Goal: Information Seeking & Learning: Find specific page/section

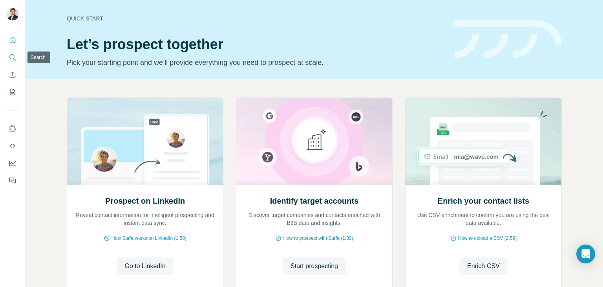
click at [15, 57] on icon "Search" at bounding box center [13, 57] width 8 height 8
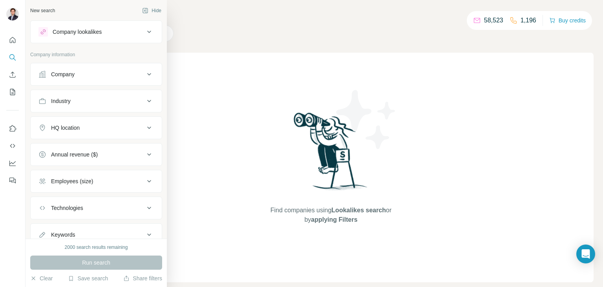
click at [104, 79] on button "Company" at bounding box center [96, 74] width 131 height 19
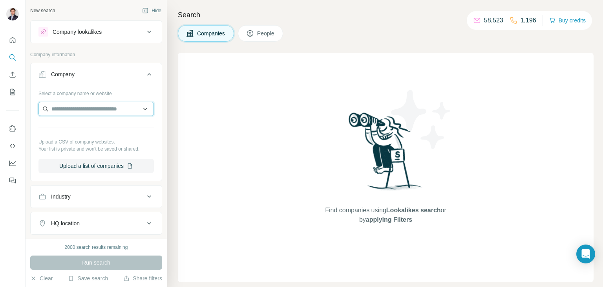
click at [102, 103] on input "text" at bounding box center [95, 109] width 115 height 14
click at [88, 109] on input "**********" at bounding box center [95, 109] width 115 height 14
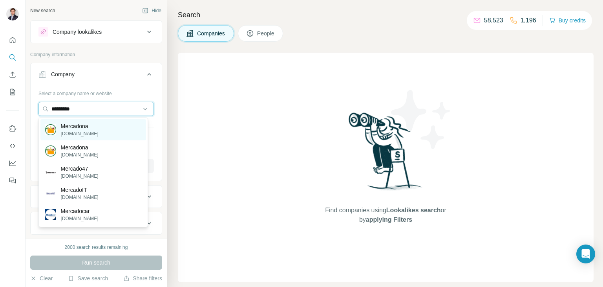
type input "*********"
click at [86, 131] on p "[DOMAIN_NAME]" at bounding box center [80, 133] width 38 height 7
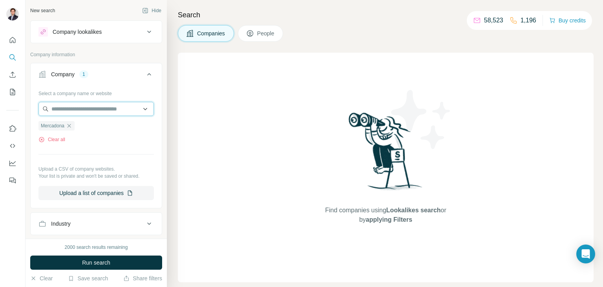
click at [93, 107] on input "text" at bounding box center [95, 109] width 115 height 14
paste input "**********"
type input "**********"
click at [113, 105] on input "**********" at bounding box center [95, 109] width 115 height 14
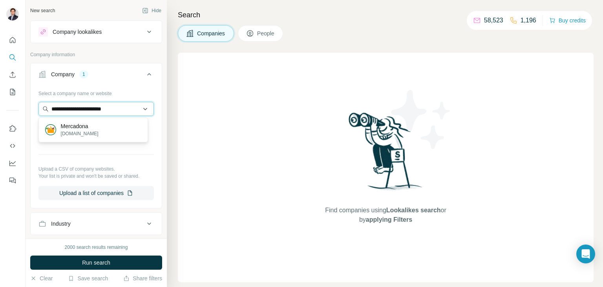
click at [113, 105] on input "**********" at bounding box center [95, 109] width 115 height 14
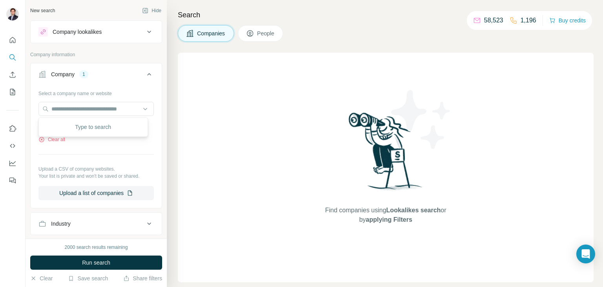
click at [145, 87] on div "Select a company name or website" at bounding box center [95, 92] width 115 height 10
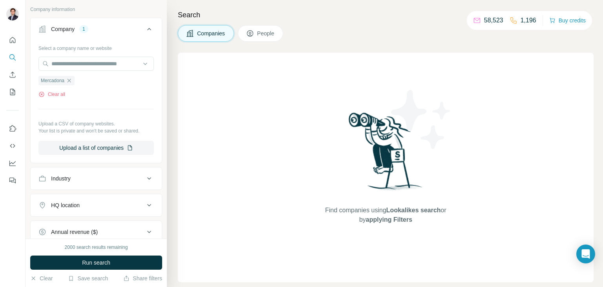
scroll to position [46, 0]
click at [268, 31] on span "People" at bounding box center [266, 33] width 18 height 8
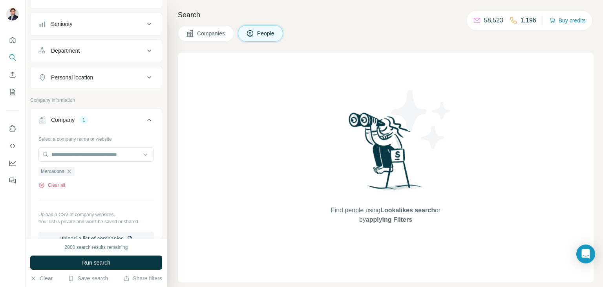
scroll to position [22, 0]
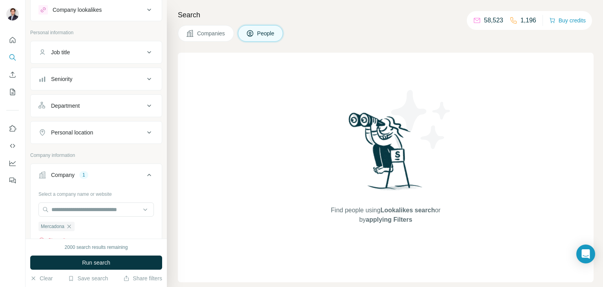
click at [115, 99] on button "Department" at bounding box center [96, 105] width 131 height 19
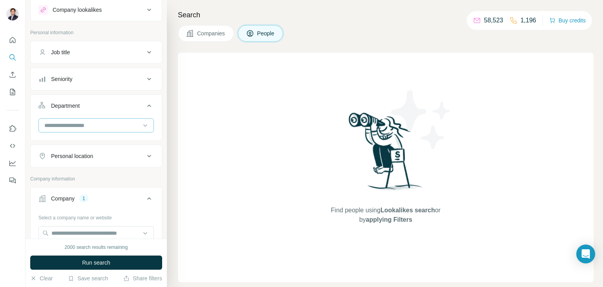
click at [101, 128] on input at bounding box center [92, 125] width 97 height 9
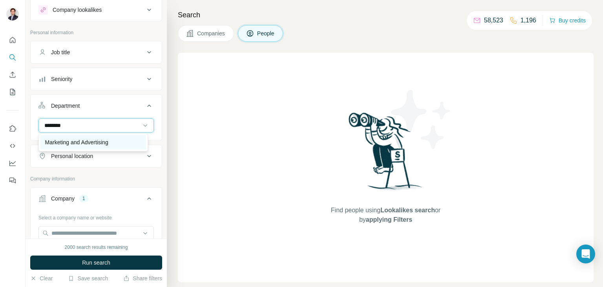
type input "********"
click at [114, 141] on div "Marketing and Advertising" at bounding box center [93, 142] width 96 height 8
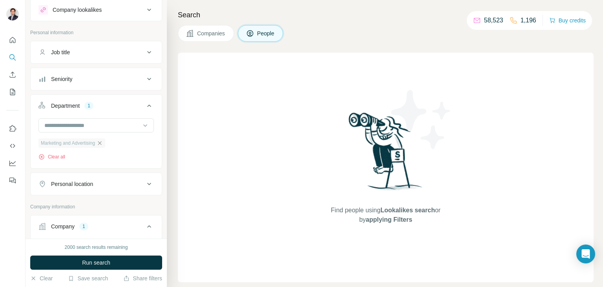
click at [103, 143] on icon "button" at bounding box center [100, 143] width 6 height 6
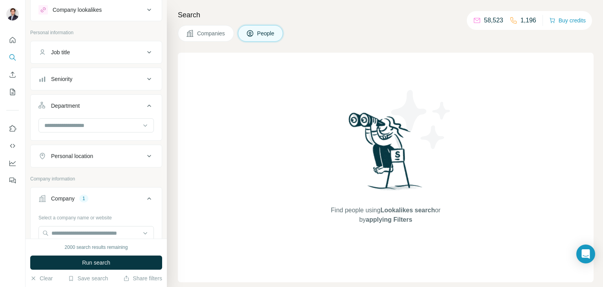
click at [109, 56] on button "Job title" at bounding box center [96, 52] width 131 height 19
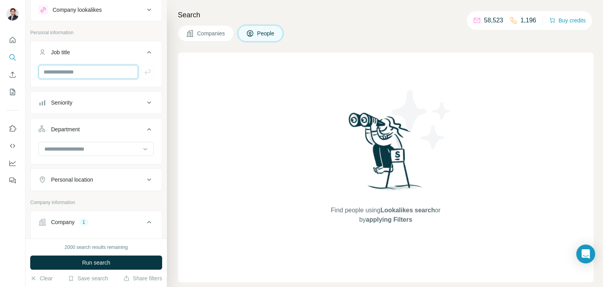
click at [97, 71] on input "text" at bounding box center [88, 72] width 100 height 14
type input "*********"
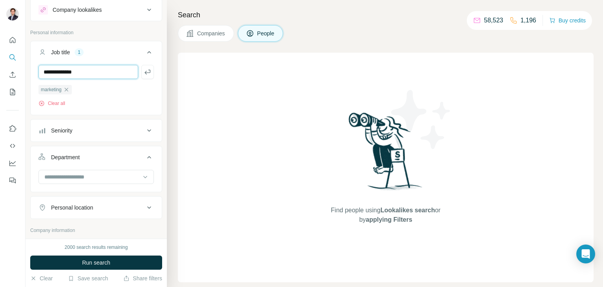
type input "**********"
type input "***"
type input "**********"
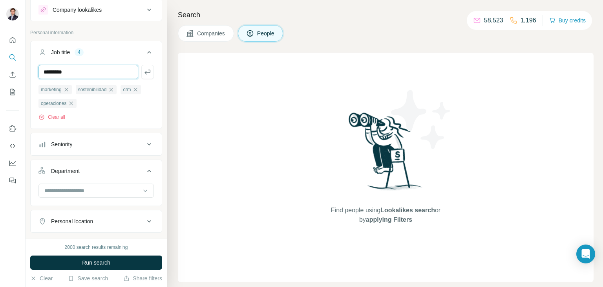
type input "*********"
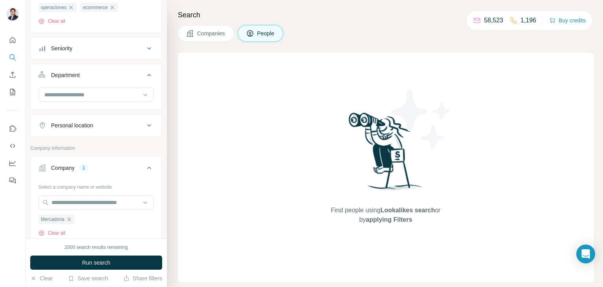
scroll to position [101, 0]
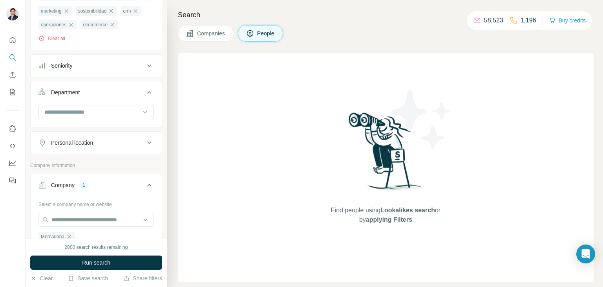
click at [116, 141] on div "Personal location" at bounding box center [91, 143] width 106 height 8
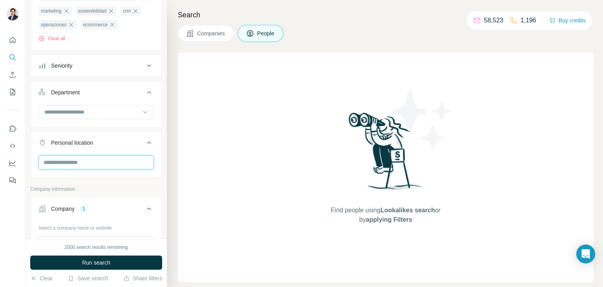
click at [96, 159] on input "text" at bounding box center [95, 162] width 115 height 14
type input "*****"
click at [96, 180] on div "🇪🇸 [GEOGRAPHIC_DATA]" at bounding box center [93, 182] width 96 height 9
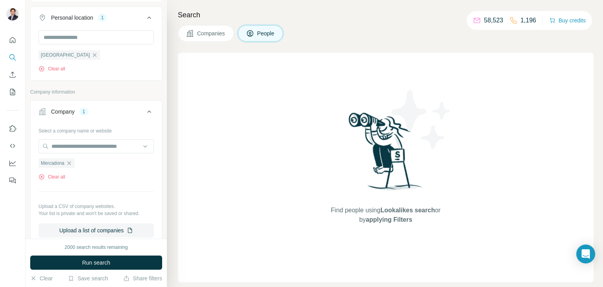
scroll to position [219, 0]
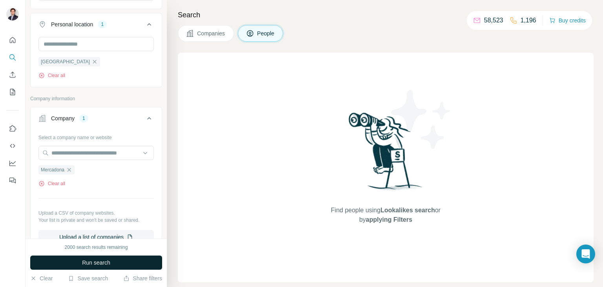
click at [141, 260] on button "Run search" at bounding box center [96, 262] width 132 height 14
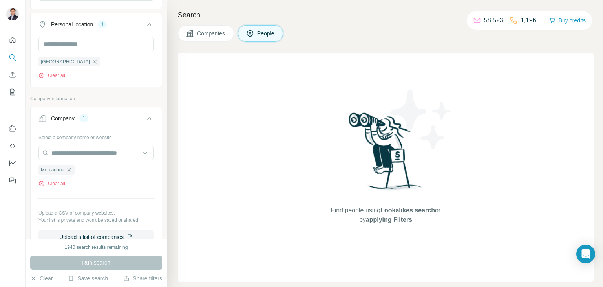
click at [225, 35] on span "Companies" at bounding box center [211, 33] width 29 height 8
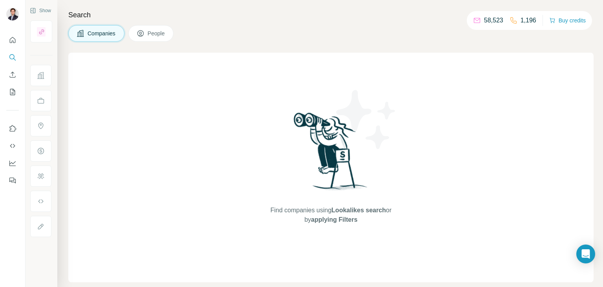
scroll to position [0, 0]
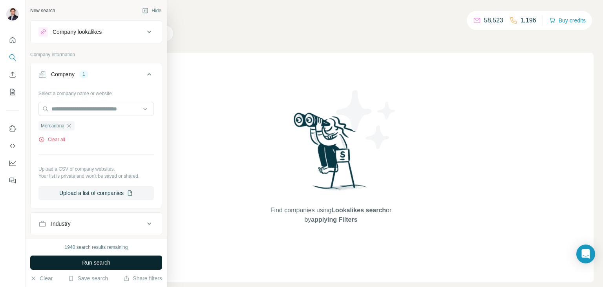
click at [98, 257] on button "Run search" at bounding box center [96, 262] width 132 height 14
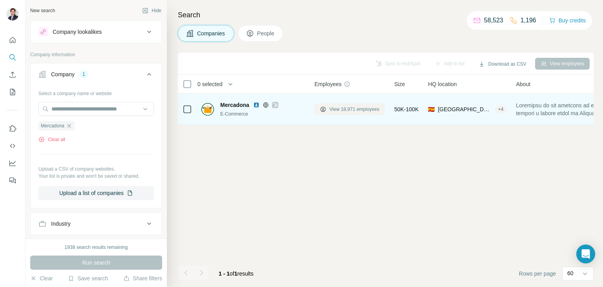
click at [338, 108] on span "View 18,971 employees" at bounding box center [355, 109] width 50 height 7
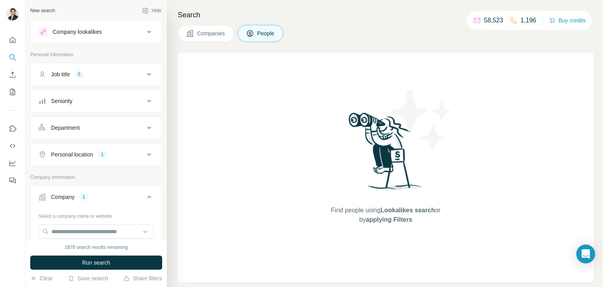
click at [130, 75] on div "Job title 5" at bounding box center [91, 74] width 106 height 8
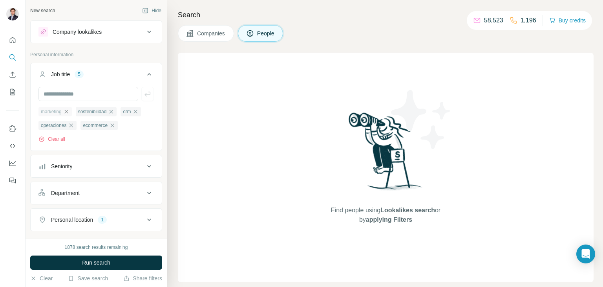
click at [69, 111] on icon "button" at bounding box center [66, 111] width 6 height 6
click at [69, 111] on span "sostenibilidad" at bounding box center [55, 111] width 29 height 7
click at [75, 112] on icon "button" at bounding box center [74, 111] width 6 height 6
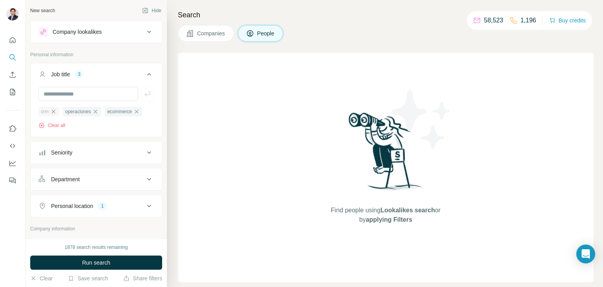
click at [55, 114] on icon "button" at bounding box center [53, 111] width 6 height 6
click at [72, 112] on icon "button" at bounding box center [72, 112] width 4 height 4
click at [71, 113] on icon "button" at bounding box center [70, 111] width 6 height 6
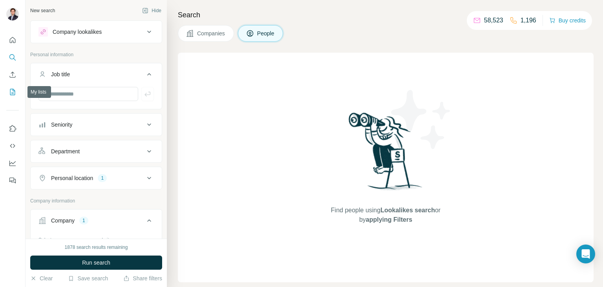
click at [13, 88] on icon "My lists" at bounding box center [13, 92] width 8 height 8
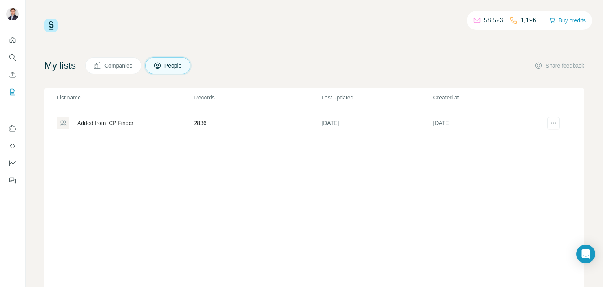
click at [286, 50] on div "58,523 1,196 Buy credits My lists Companies People Share feedback List name Rec…" at bounding box center [314, 159] width 540 height 281
drag, startPoint x: 201, startPoint y: 35, endPoint x: 185, endPoint y: 32, distance: 15.6
click at [200, 35] on div "58,523 1,196 Buy credits My lists Companies People Share feedback List name Rec…" at bounding box center [314, 159] width 540 height 281
click at [49, 27] on img at bounding box center [50, 25] width 13 height 13
click at [11, 57] on icon "Search" at bounding box center [13, 57] width 8 height 8
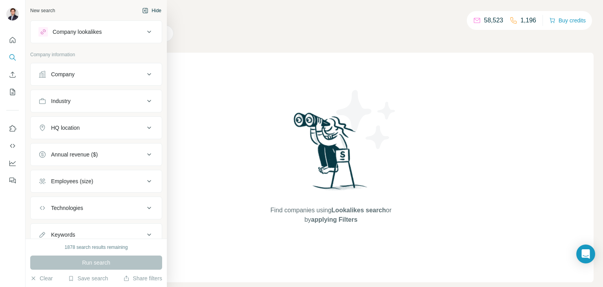
click at [49, 8] on div "New search Hide" at bounding box center [96, 11] width 132 height 12
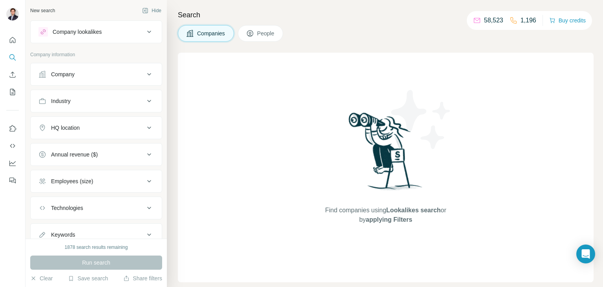
click at [101, 70] on div "Company" at bounding box center [91, 74] width 106 height 8
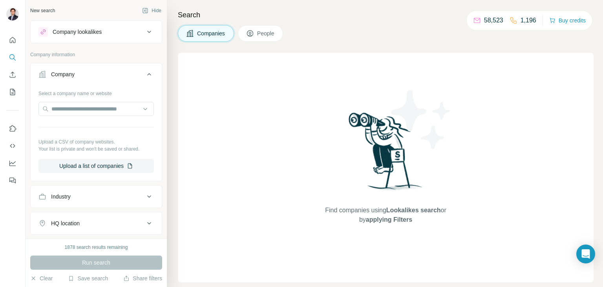
click at [97, 100] on div "Select a company name or website Upload a CSV of company websites. Your list is…" at bounding box center [95, 130] width 115 height 86
click at [97, 109] on input "text" at bounding box center [95, 109] width 115 height 14
click at [145, 112] on input "text" at bounding box center [95, 109] width 115 height 14
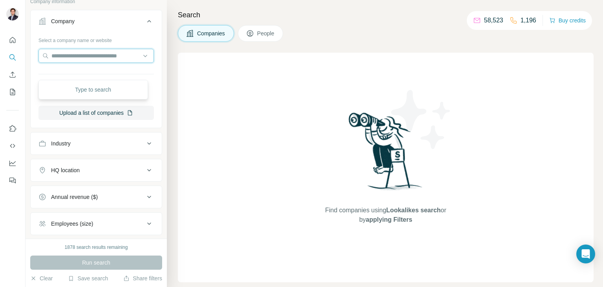
scroll to position [123, 0]
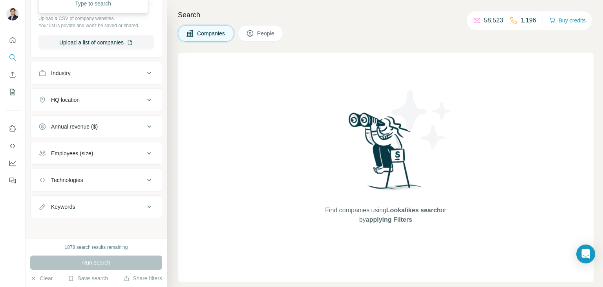
click at [88, 99] on div "HQ location" at bounding box center [91, 100] width 106 height 8
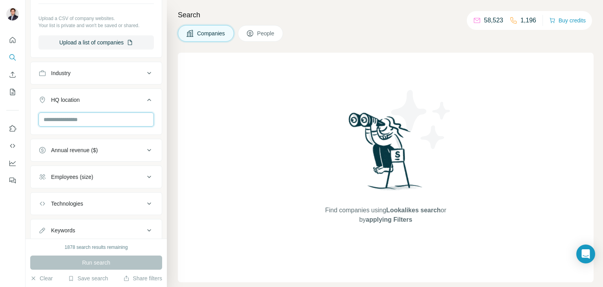
click at [93, 122] on input "text" at bounding box center [95, 119] width 115 height 14
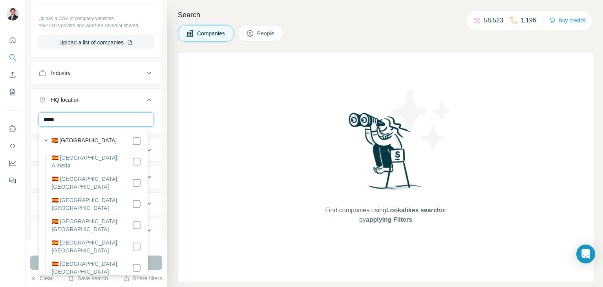
type input "*****"
click at [96, 140] on div "🇪🇸 [GEOGRAPHIC_DATA]" at bounding box center [96, 140] width 90 height 9
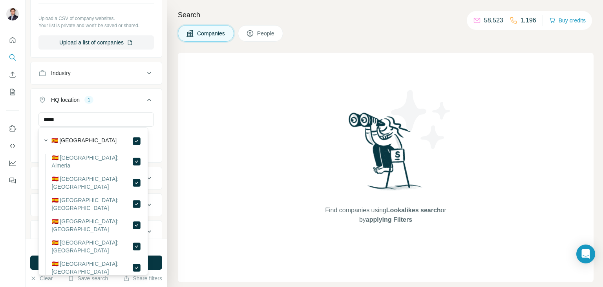
click at [154, 203] on button "Employees (size)" at bounding box center [96, 204] width 131 height 19
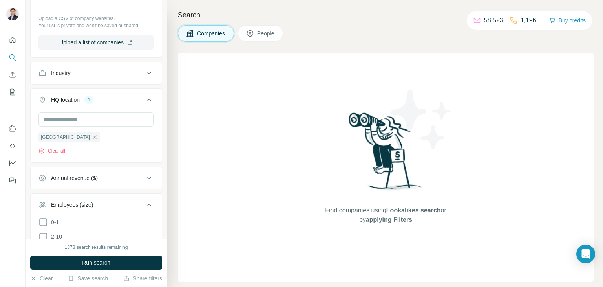
click at [154, 203] on button "Employees (size)" at bounding box center [96, 206] width 131 height 22
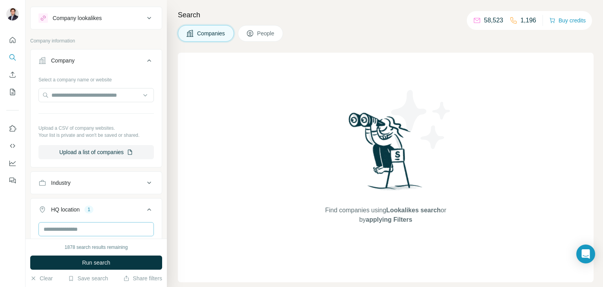
scroll to position [13, 0]
click at [97, 62] on div "Company" at bounding box center [91, 61] width 106 height 8
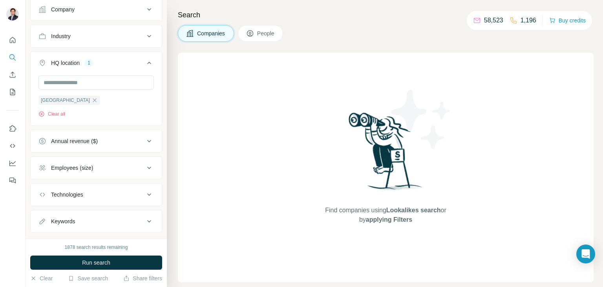
scroll to position [66, 0]
click at [97, 176] on div "Employees (size)" at bounding box center [96, 167] width 132 height 23
click at [107, 169] on div "Employees (size)" at bounding box center [91, 167] width 106 height 8
click at [64, 223] on label "51-200" at bounding box center [53, 227] width 30 height 9
click at [64, 224] on span "51-200" at bounding box center [58, 228] width 20 height 8
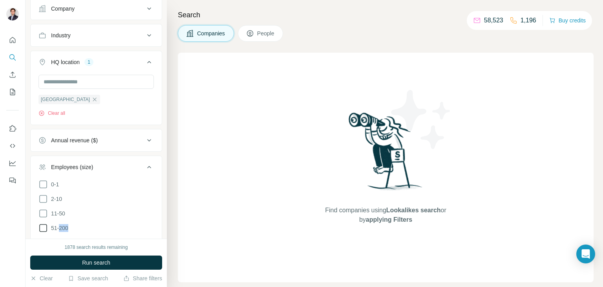
click at [64, 224] on span "51-200" at bounding box center [58, 228] width 20 height 8
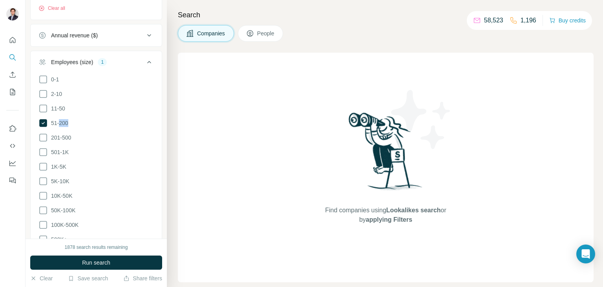
scroll to position [270, 0]
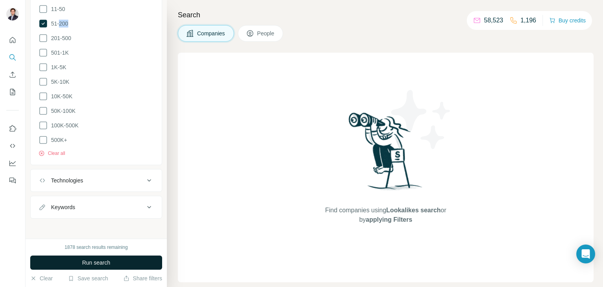
click at [134, 265] on button "Run search" at bounding box center [96, 262] width 132 height 14
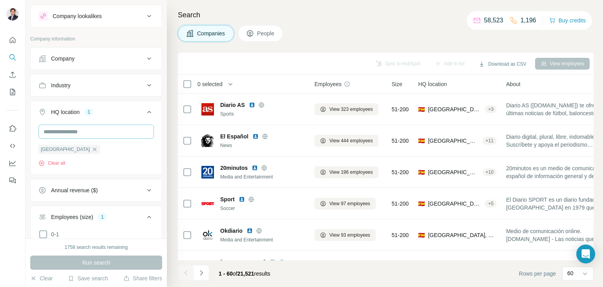
scroll to position [0, 0]
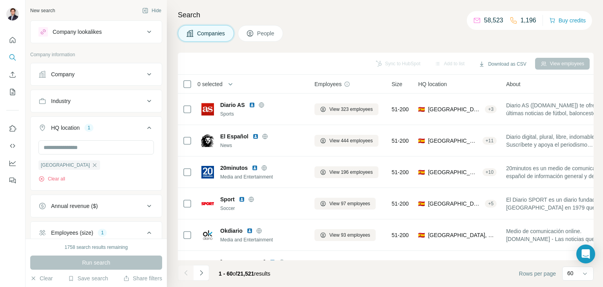
click at [123, 104] on div "Industry" at bounding box center [91, 101] width 106 height 8
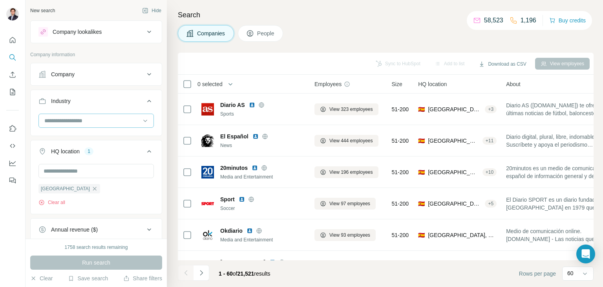
click at [98, 123] on input at bounding box center [92, 120] width 97 height 9
type input "****"
click at [110, 137] on div "Retail" at bounding box center [93, 138] width 96 height 8
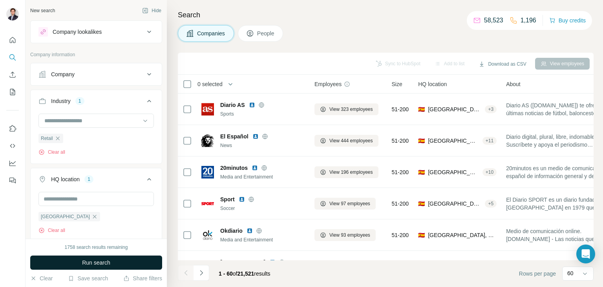
click at [122, 264] on button "Run search" at bounding box center [96, 262] width 132 height 14
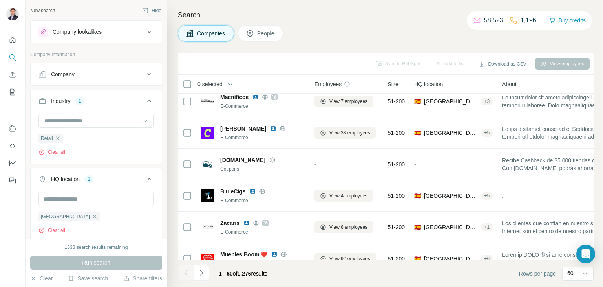
scroll to position [668, 0]
click at [60, 139] on icon "button" at bounding box center [58, 138] width 6 height 6
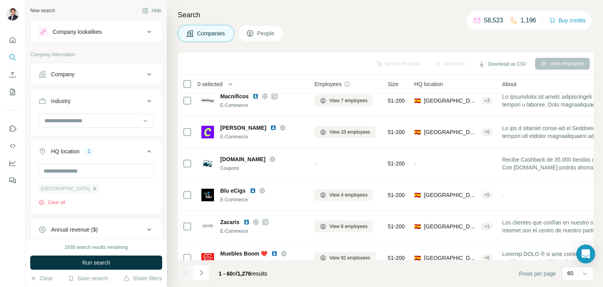
click at [92, 188] on icon "button" at bounding box center [95, 188] width 6 height 6
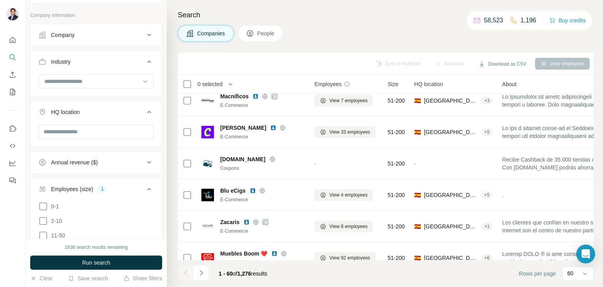
scroll to position [79, 0]
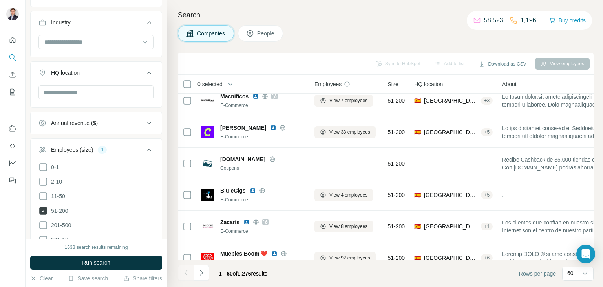
click at [44, 207] on icon at bounding box center [43, 211] width 8 height 8
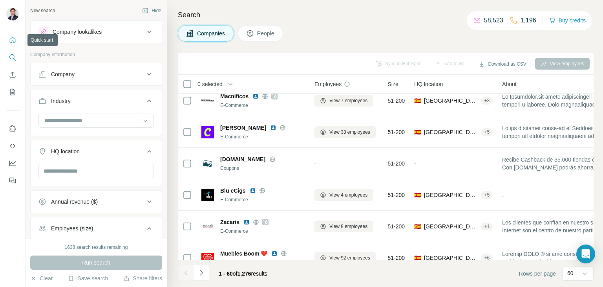
click at [12, 42] on icon "Quick start" at bounding box center [13, 40] width 6 height 6
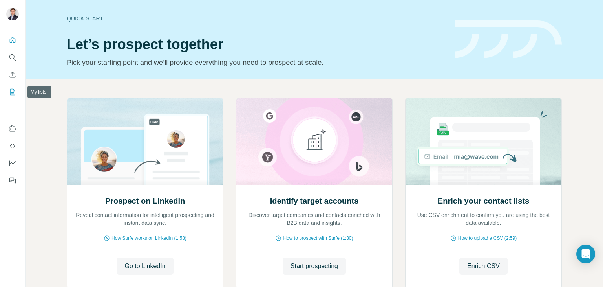
click at [10, 94] on icon "My lists" at bounding box center [12, 92] width 5 height 6
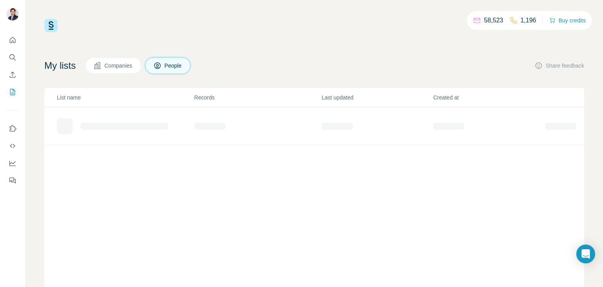
click at [133, 68] on span "Companies" at bounding box center [118, 66] width 29 height 8
click at [183, 65] on span "People" at bounding box center [174, 66] width 18 height 8
click at [12, 57] on icon "Search" at bounding box center [13, 57] width 8 height 8
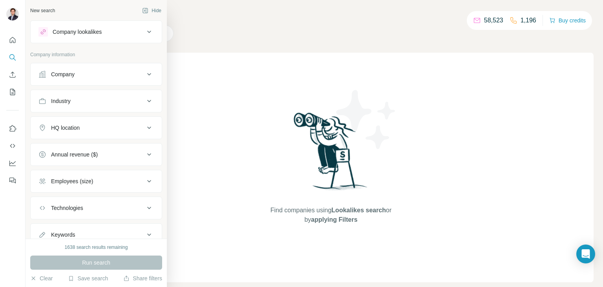
click at [97, 73] on div "Company" at bounding box center [91, 74] width 106 height 8
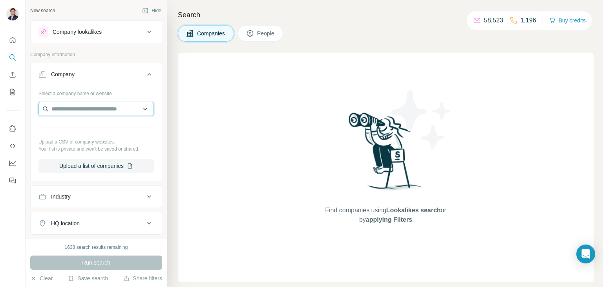
click at [95, 105] on input "text" at bounding box center [95, 109] width 115 height 14
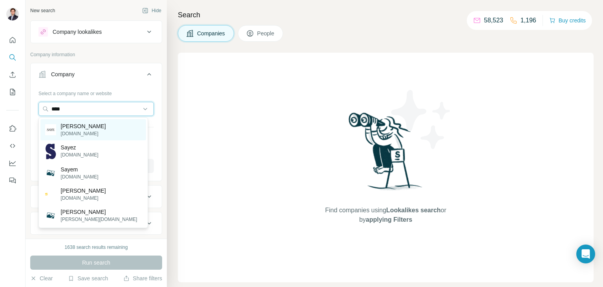
type input "****"
click at [94, 127] on p "[PERSON_NAME]" at bounding box center [83, 126] width 45 height 8
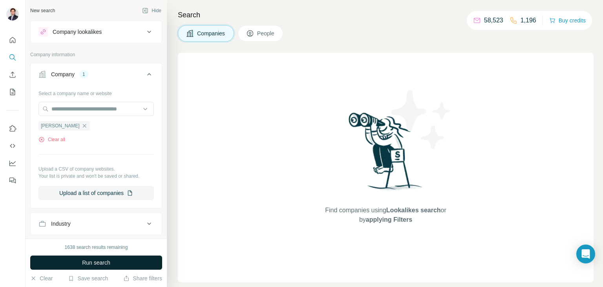
click at [116, 262] on button "Run search" at bounding box center [96, 262] width 132 height 14
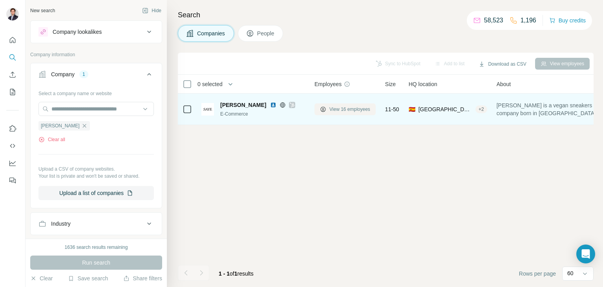
click at [336, 106] on span "View 16 employees" at bounding box center [350, 109] width 41 height 7
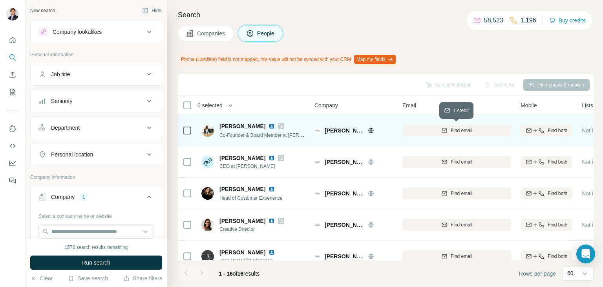
click at [427, 135] on button "Find email" at bounding box center [457, 131] width 109 height 12
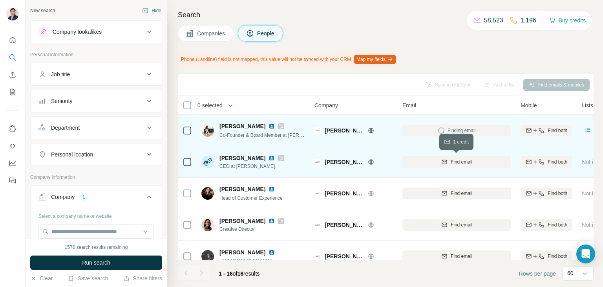
click at [427, 160] on div "Find email" at bounding box center [457, 161] width 109 height 7
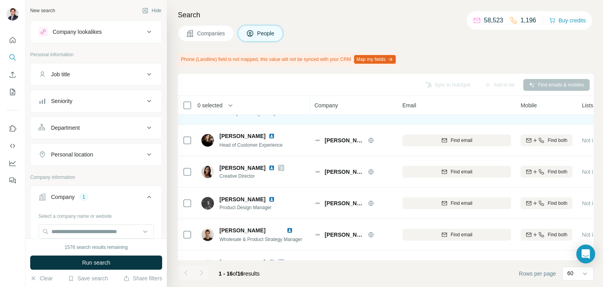
scroll to position [39, 0]
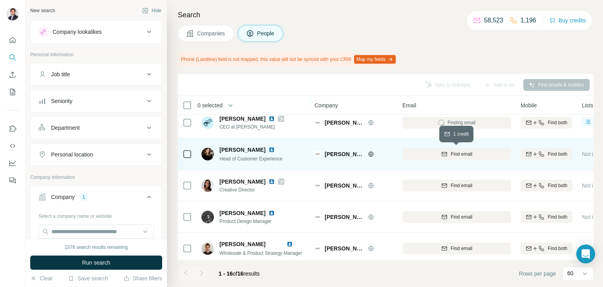
click at [434, 155] on div "Find email" at bounding box center [457, 153] width 109 height 7
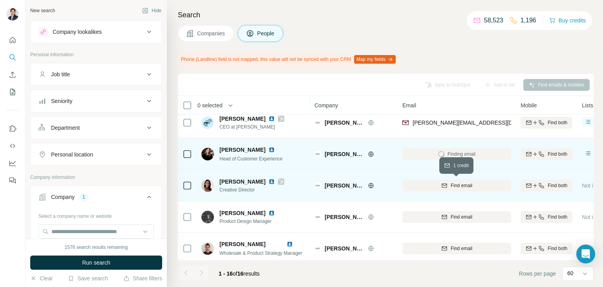
click at [421, 184] on div "Find email" at bounding box center [457, 185] width 109 height 7
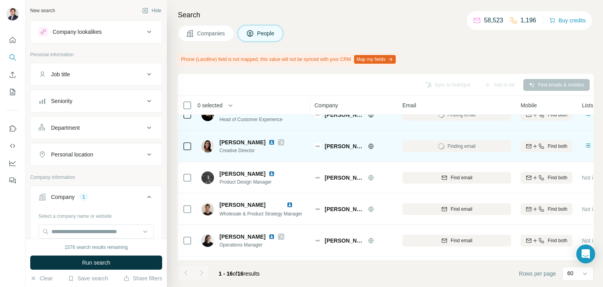
scroll to position [118, 0]
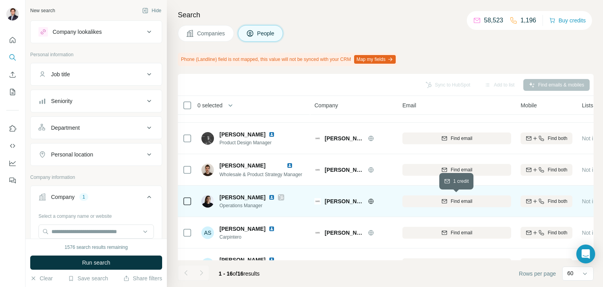
click at [428, 200] on div "Find email" at bounding box center [457, 201] width 109 height 7
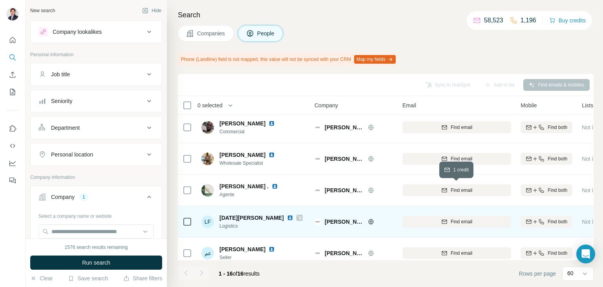
scroll to position [361, 0]
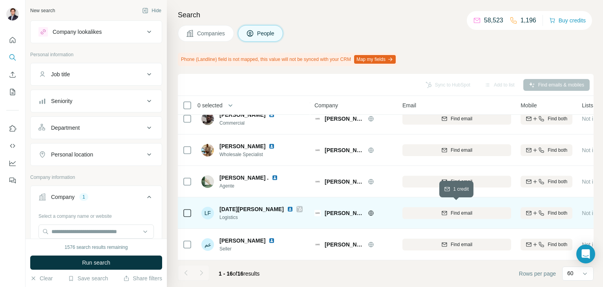
click at [418, 209] on div "Find email" at bounding box center [457, 212] width 109 height 7
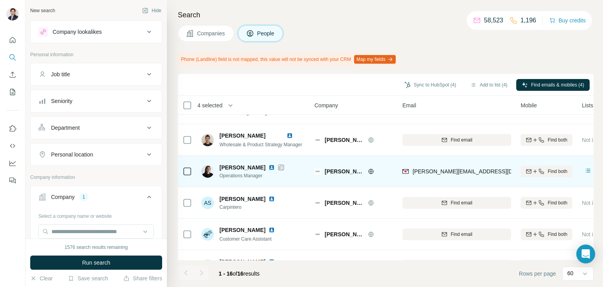
scroll to position [157, 0]
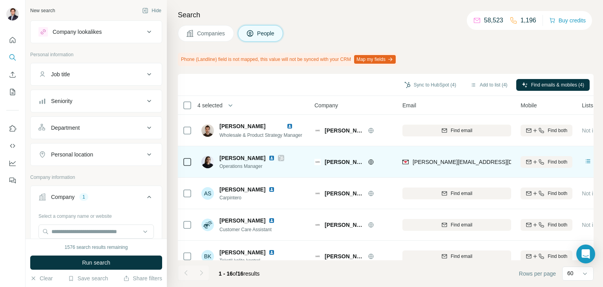
click at [183, 163] on icon at bounding box center [187, 161] width 9 height 9
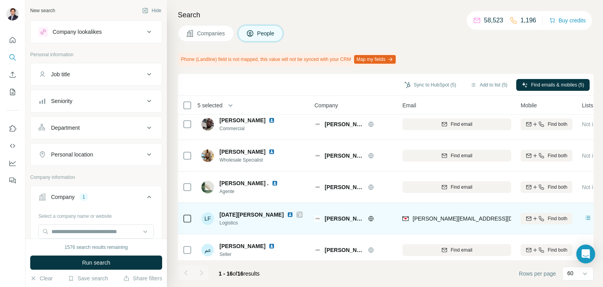
scroll to position [353, 0]
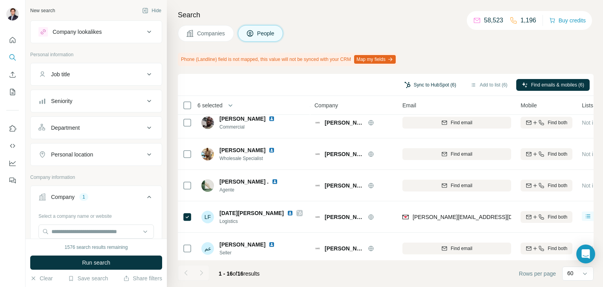
click at [429, 85] on button "Sync to HubSpot (6)" at bounding box center [430, 85] width 63 height 12
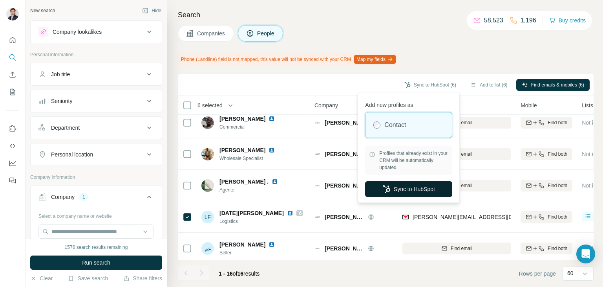
click at [414, 186] on button "Sync to HubSpot" at bounding box center [408, 189] width 87 height 16
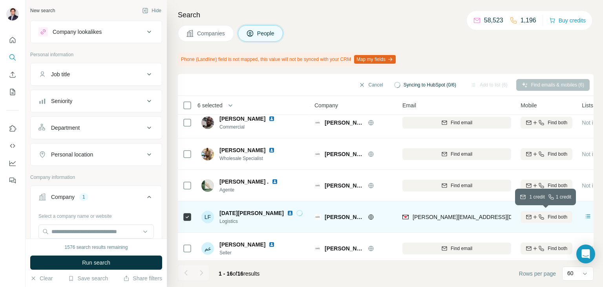
click at [537, 215] on icon "button" at bounding box center [535, 217] width 6 height 6
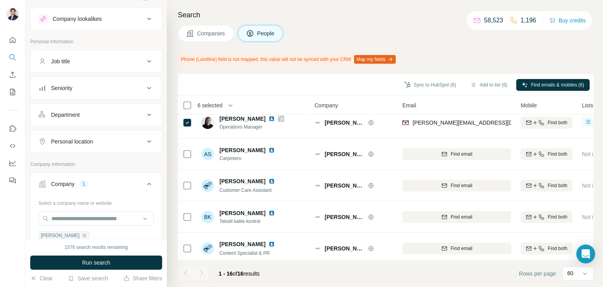
scroll to position [0, 0]
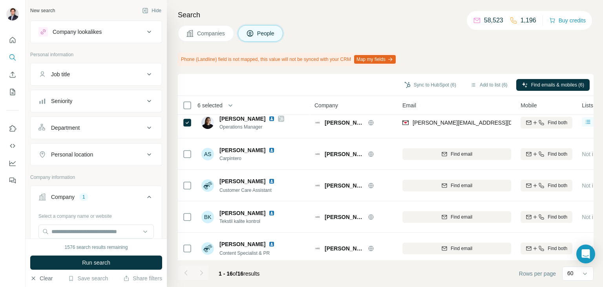
click at [49, 276] on button "Clear" at bounding box center [41, 278] width 22 height 8
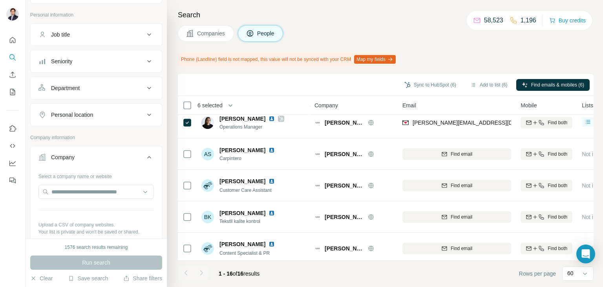
scroll to position [39, 0]
click at [231, 29] on button "Companies" at bounding box center [206, 33] width 56 height 16
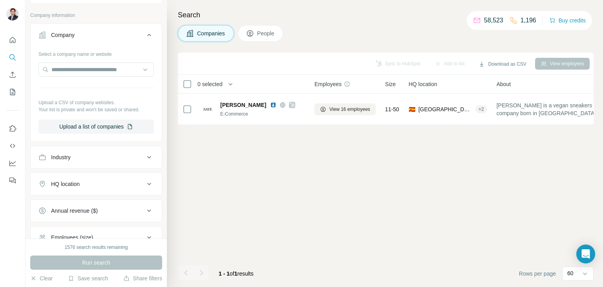
scroll to position [0, 0]
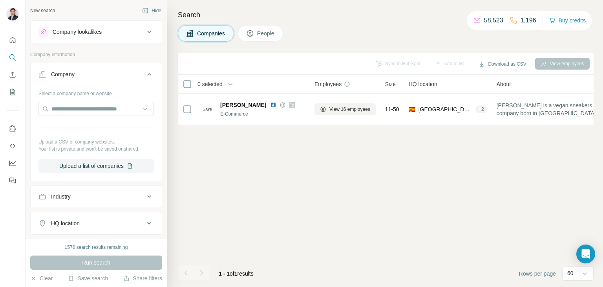
click at [113, 194] on div "Industry" at bounding box center [91, 196] width 106 height 8
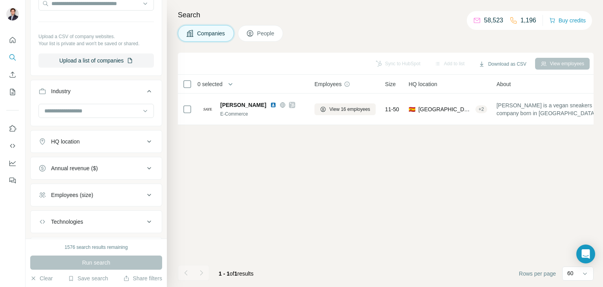
scroll to position [118, 0]
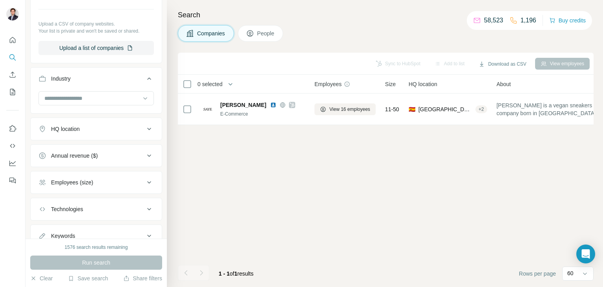
drag, startPoint x: 119, startPoint y: 134, endPoint x: 117, endPoint y: 138, distance: 5.0
click at [119, 134] on button "HQ location" at bounding box center [96, 128] width 131 height 19
click at [94, 152] on input "text" at bounding box center [95, 148] width 115 height 14
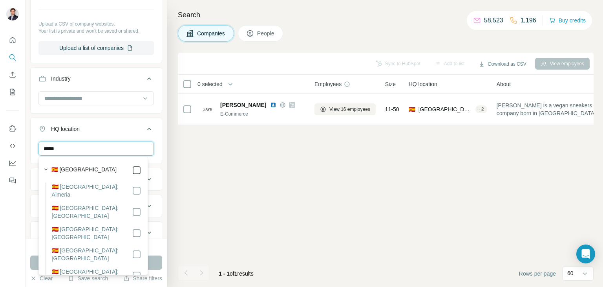
type input "*****"
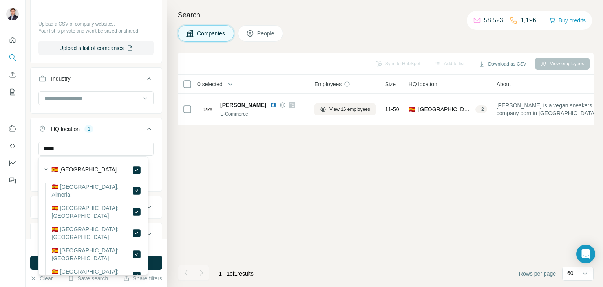
click at [81, 117] on div "HQ location 1 ***** [GEOGRAPHIC_DATA] Clear all" at bounding box center [96, 154] width 132 height 74
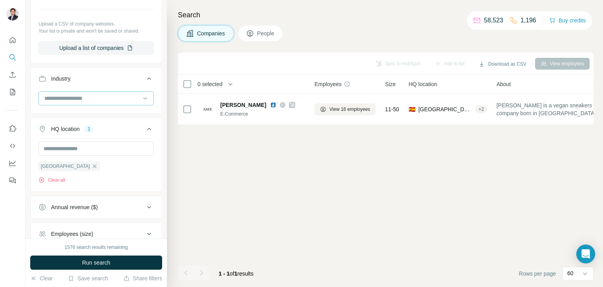
click at [108, 96] on input at bounding box center [92, 98] width 97 height 9
click at [143, 98] on icon at bounding box center [145, 98] width 4 height 2
type input "******"
click at [105, 142] on div "Sports" at bounding box center [93, 144] width 96 height 8
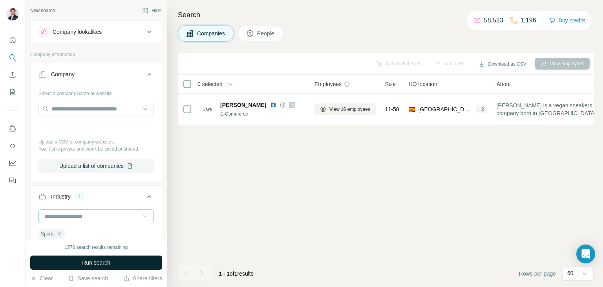
click at [136, 261] on button "Run search" at bounding box center [96, 262] width 132 height 14
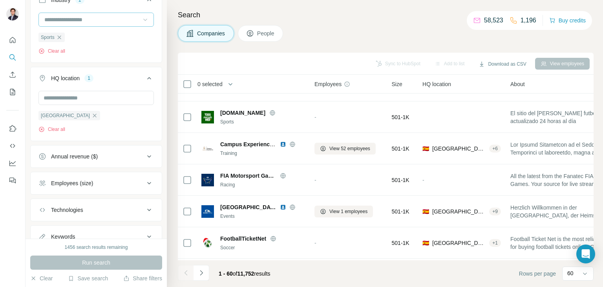
scroll to position [157, 0]
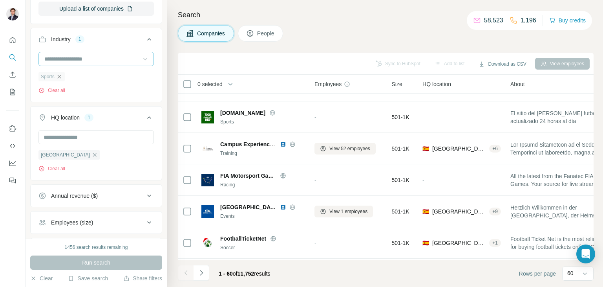
click at [61, 78] on icon "button" at bounding box center [59, 76] width 6 height 6
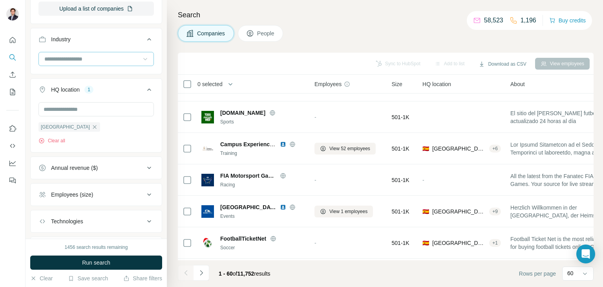
click at [66, 62] on input at bounding box center [92, 59] width 97 height 9
click at [67, 60] on input at bounding box center [92, 59] width 97 height 9
click at [66, 57] on input at bounding box center [92, 59] width 97 height 9
type input "******"
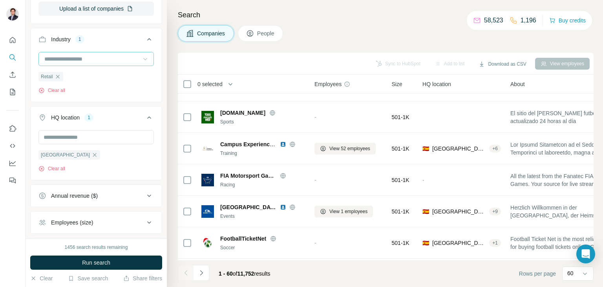
click at [113, 59] on input at bounding box center [92, 59] width 97 height 9
type input "*********"
click at [49, 59] on input "*********" at bounding box center [92, 59] width 97 height 9
click at [51, 59] on input at bounding box center [92, 59] width 97 height 9
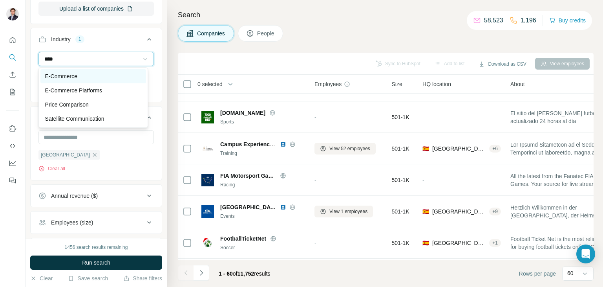
type input "****"
click at [62, 76] on p "E-Commerce" at bounding box center [61, 76] width 32 height 8
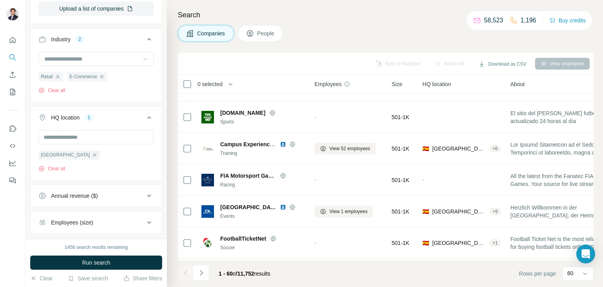
scroll to position [227, 0]
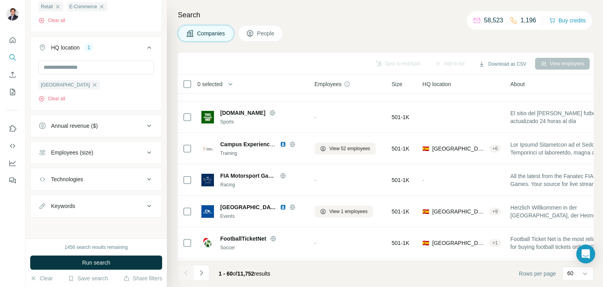
click at [81, 205] on div "Keywords" at bounding box center [91, 206] width 106 height 8
click at [86, 222] on input "text" at bounding box center [88, 225] width 100 height 14
type input "********"
type input "******"
click at [106, 266] on span "Run search" at bounding box center [96, 262] width 28 height 8
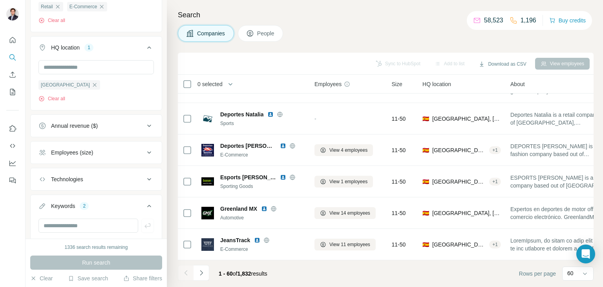
scroll to position [1718, 0]
click at [204, 269] on icon "Navigate to next page" at bounding box center [202, 273] width 8 height 8
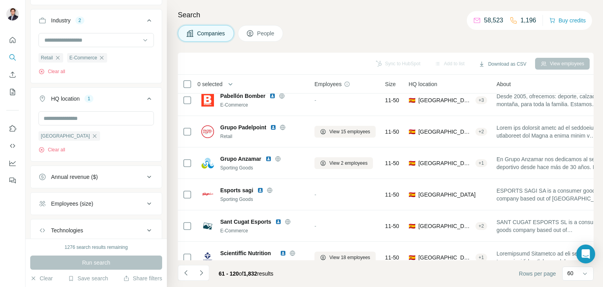
scroll to position [148, 0]
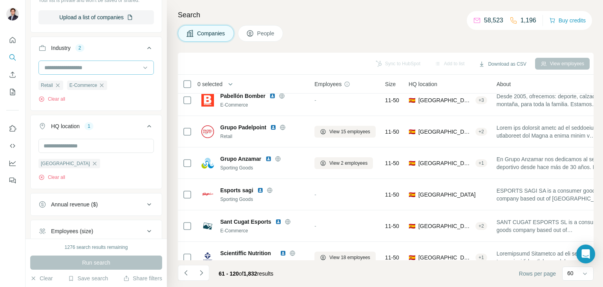
click at [85, 69] on input at bounding box center [92, 67] width 97 height 9
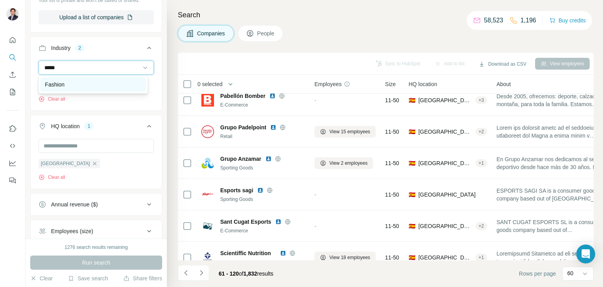
type input "*****"
click at [53, 86] on p "Fashion" at bounding box center [55, 85] width 20 height 8
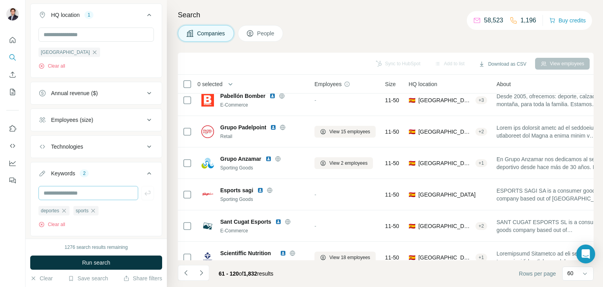
scroll to position [278, 0]
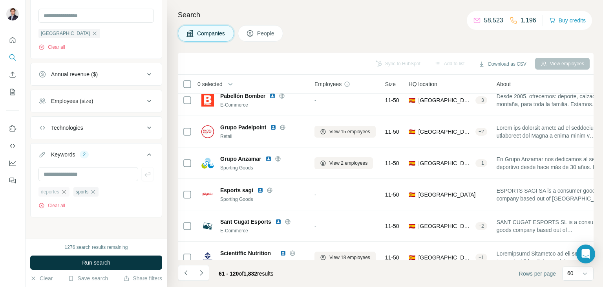
click at [66, 190] on icon "button" at bounding box center [64, 192] width 6 height 6
click at [60, 191] on icon "button" at bounding box center [58, 192] width 6 height 6
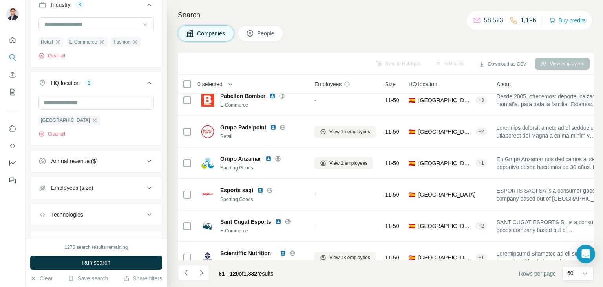
scroll to position [211, 0]
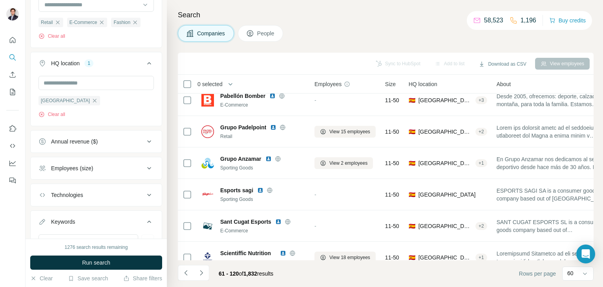
click at [76, 167] on div "Employees (size)" at bounding box center [72, 168] width 42 height 8
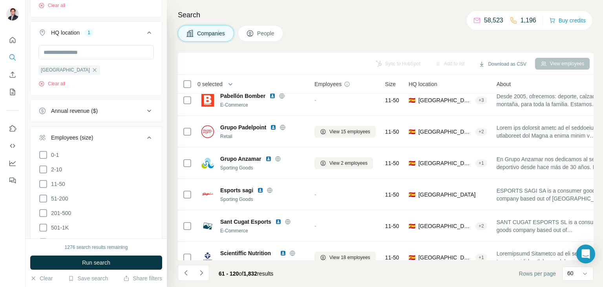
scroll to position [251, 0]
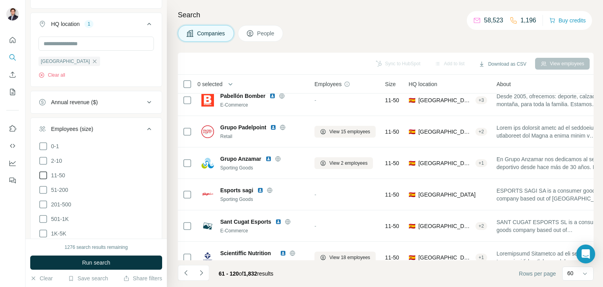
click at [57, 175] on span "11-50" at bounding box center [56, 175] width 17 height 8
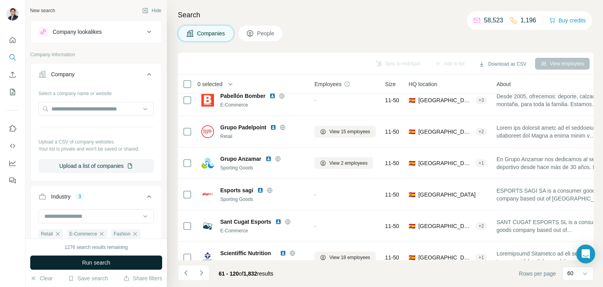
click at [125, 257] on button "Run search" at bounding box center [96, 262] width 132 height 14
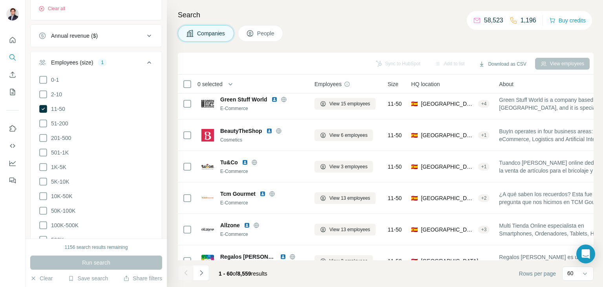
scroll to position [440, 0]
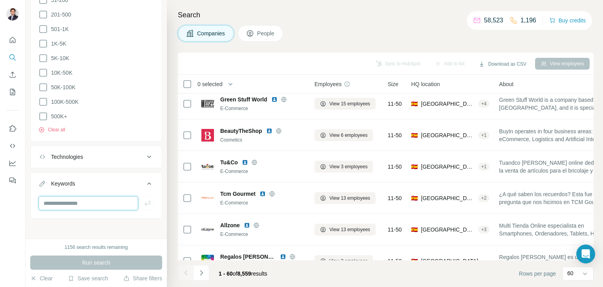
click at [89, 199] on input "text" at bounding box center [88, 203] width 100 height 14
type input "*"
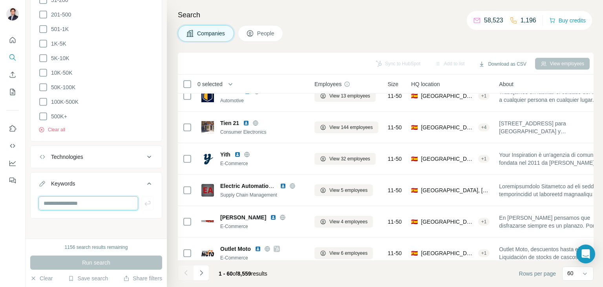
click at [82, 203] on input "text" at bounding box center [88, 203] width 100 height 14
type input "**********"
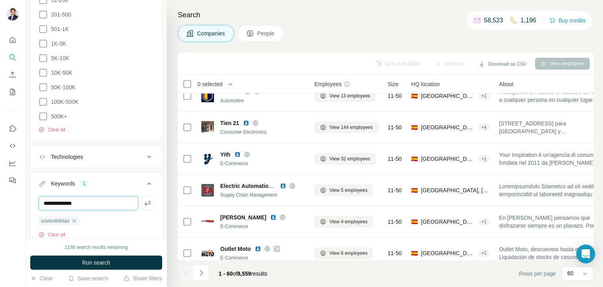
type input "**********"
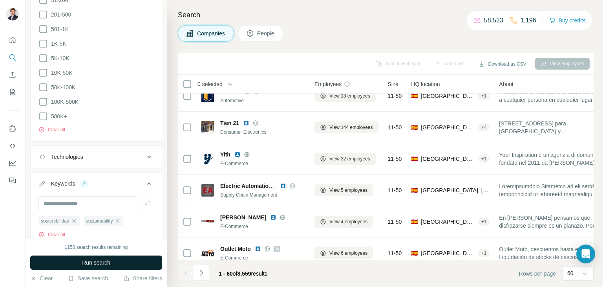
click at [94, 258] on button "Run search" at bounding box center [96, 262] width 132 height 14
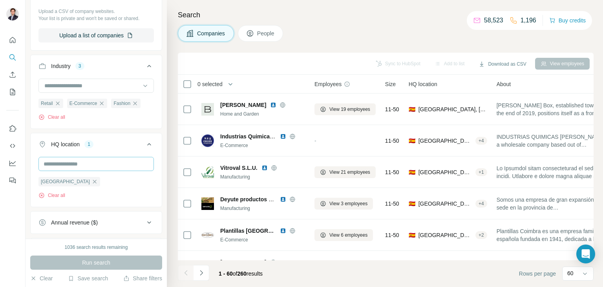
scroll to position [126, 0]
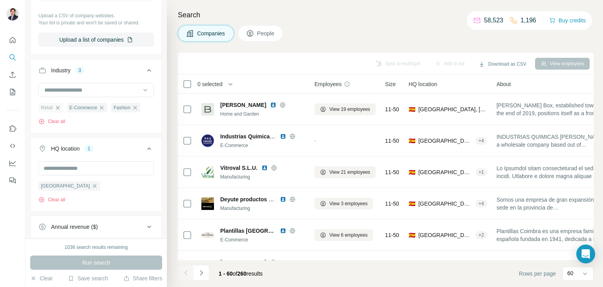
click at [56, 107] on icon "button" at bounding box center [58, 107] width 6 height 6
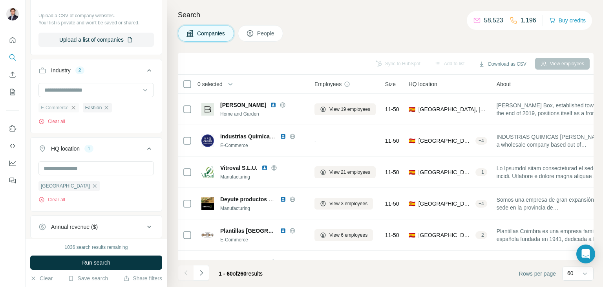
click at [74, 109] on icon "button" at bounding box center [73, 107] width 6 height 6
click at [103, 258] on span "Run search" at bounding box center [96, 262] width 28 height 8
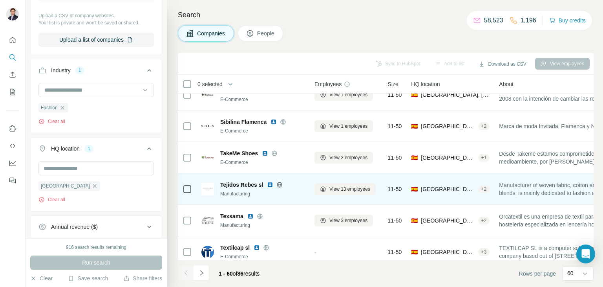
scroll to position [432, 0]
